Goal: Transaction & Acquisition: Purchase product/service

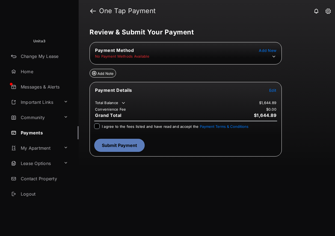
click at [272, 50] on span "Add New" at bounding box center [267, 50] width 17 height 5
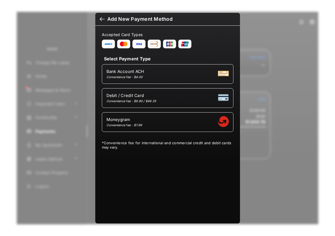
click at [155, 97] on span "Debit / Credit Card" at bounding box center [131, 95] width 50 height 5
select select "**"
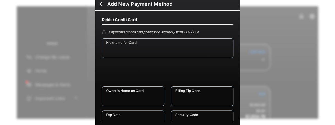
click at [100, 5] on div at bounding box center [102, 5] width 5 height 6
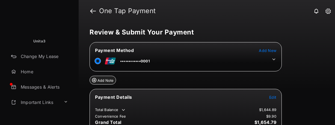
click at [277, 61] on tr "••••••••••••0001" at bounding box center [185, 60] width 190 height 12
click at [273, 59] on icon at bounding box center [273, 59] width 3 height 2
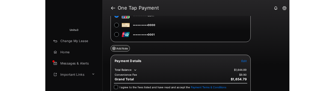
scroll to position [56, 0]
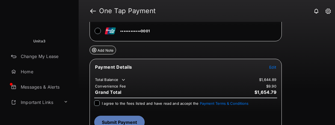
click at [274, 65] on span "Edit" at bounding box center [272, 67] width 7 height 5
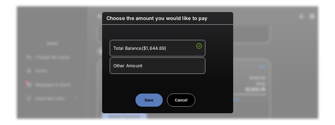
click at [162, 66] on div "Other Amount" at bounding box center [157, 65] width 88 height 9
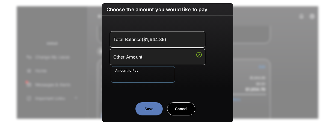
click at [138, 76] on input "Amount to Pay" at bounding box center [143, 74] width 64 height 16
type input "***"
click at [146, 106] on button "Save" at bounding box center [148, 108] width 27 height 13
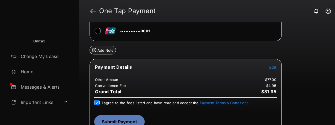
click at [114, 119] on button "Submit Payment" at bounding box center [119, 121] width 50 height 13
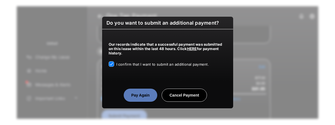
click at [143, 94] on button "Pay Again" at bounding box center [141, 94] width 34 height 13
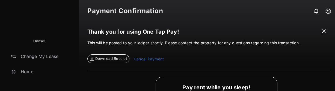
click at [322, 32] on span at bounding box center [323, 31] width 5 height 7
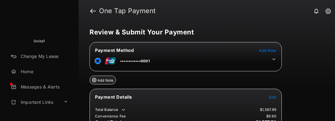
click at [274, 61] on icon at bounding box center [273, 59] width 5 height 5
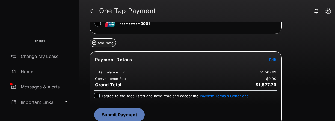
scroll to position [68, 0]
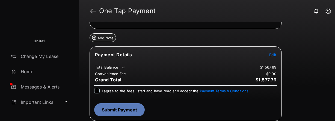
click at [273, 55] on span "Edit" at bounding box center [272, 54] width 7 height 5
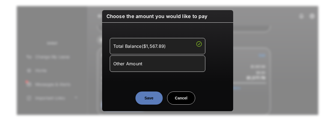
click at [129, 66] on div "Other Amount" at bounding box center [157, 63] width 88 height 9
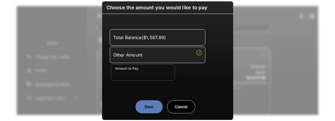
click at [139, 72] on input "Amount to Pay" at bounding box center [143, 72] width 64 height 16
type input "***"
click at [150, 91] on button "Save" at bounding box center [148, 106] width 27 height 13
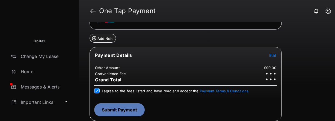
click at [120, 91] on button "Submit Payment" at bounding box center [119, 109] width 50 height 13
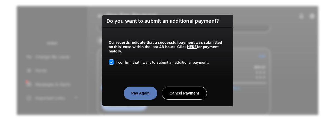
click at [140, 91] on button "Pay Again" at bounding box center [141, 92] width 34 height 13
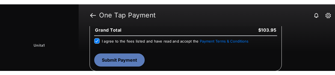
scroll to position [139, 0]
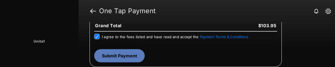
click at [119, 57] on button "Submit Payment" at bounding box center [119, 55] width 50 height 13
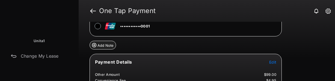
scroll to position [124, 0]
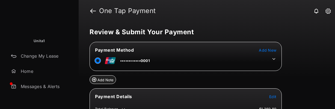
click at [273, 83] on span "Edit" at bounding box center [272, 97] width 7 height 5
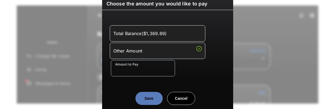
click at [148, 69] on input "Amount to Pay" at bounding box center [143, 68] width 64 height 16
type input "***"
click at [144, 83] on button "Save" at bounding box center [148, 98] width 27 height 13
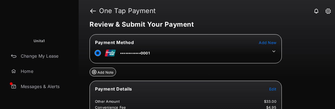
scroll to position [7, 0]
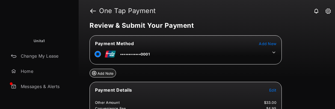
click at [96, 55] on div at bounding box center [97, 54] width 5 height 8
click at [110, 53] on td "••••••••••••0001" at bounding box center [122, 53] width 55 height 12
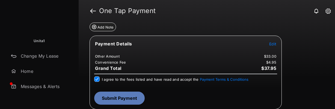
scroll to position [53, 0]
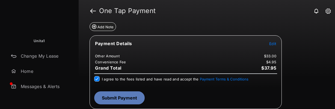
click at [120, 83] on button "Submit Payment" at bounding box center [119, 98] width 50 height 13
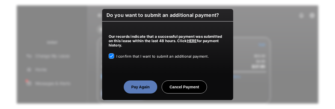
click at [138, 83] on button "Pay Again" at bounding box center [141, 87] width 34 height 13
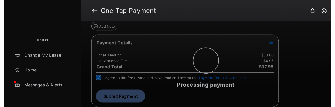
scroll to position [0, 0]
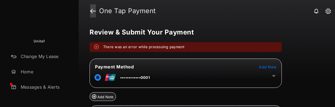
click at [95, 14] on link at bounding box center [93, 10] width 6 height 13
